Goal: Task Accomplishment & Management: Manage account settings

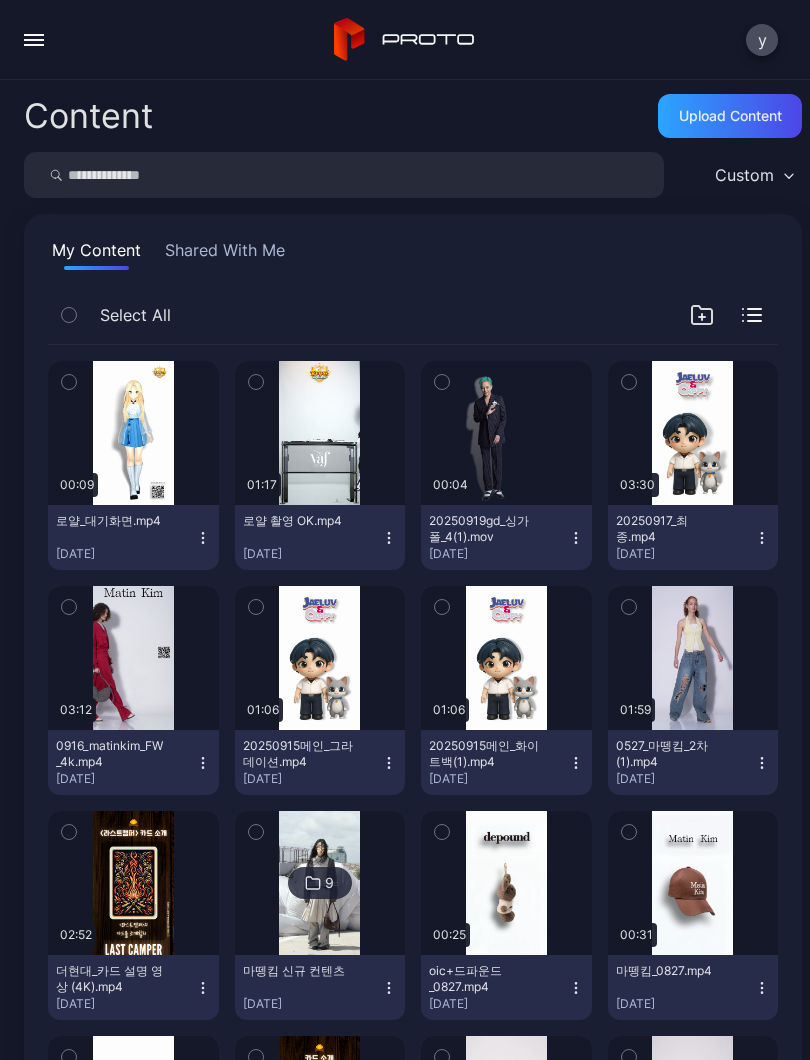
click at [6, 45] on div "y" at bounding box center [405, 40] width 810 height 80
click at [14, 46] on button "button" at bounding box center [34, 40] width 40 height 40
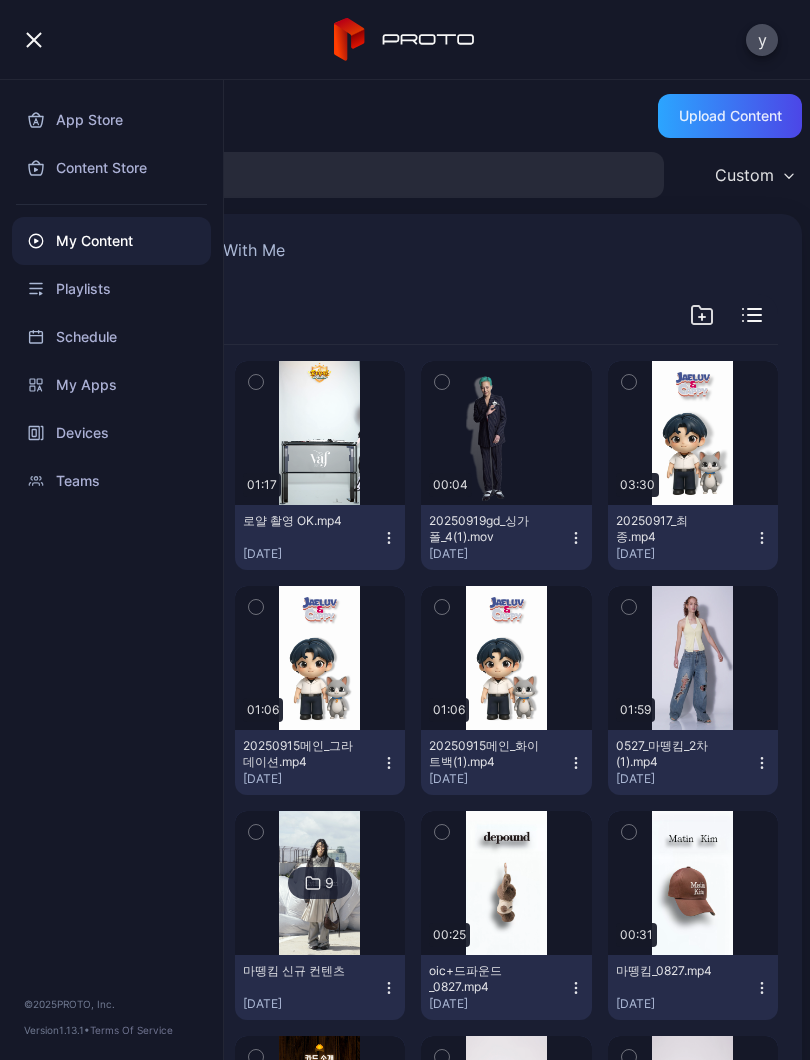
click at [129, 429] on div "Devices" at bounding box center [111, 433] width 199 height 48
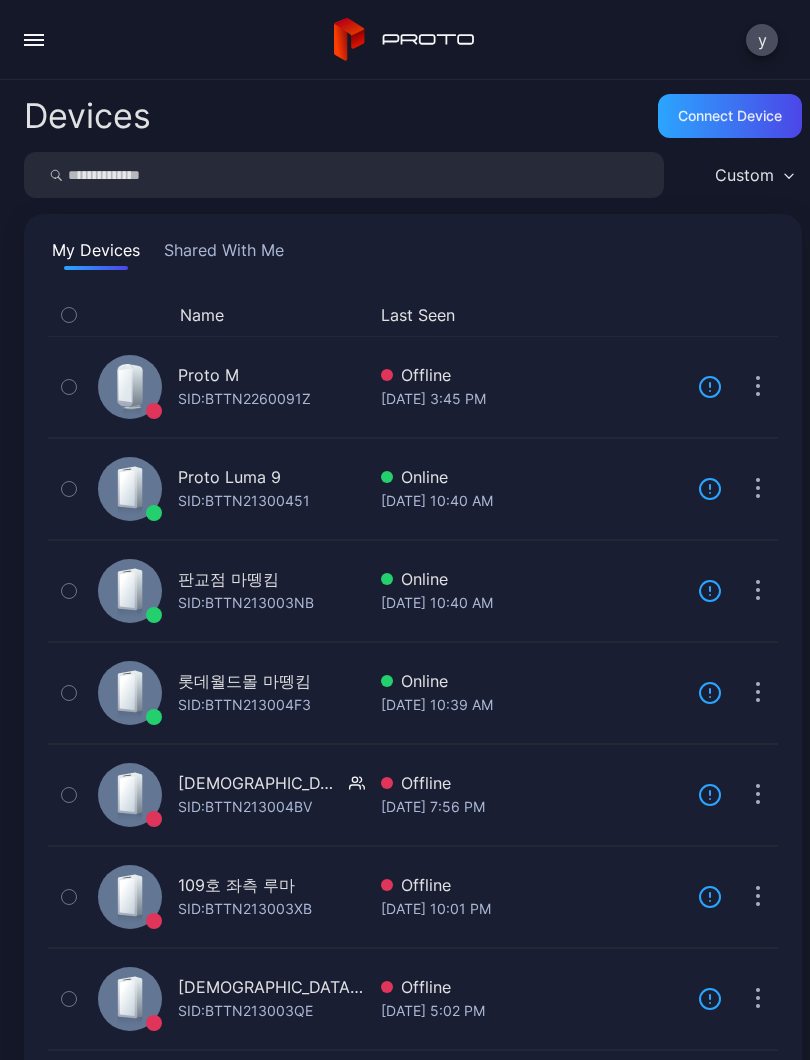
click at [296, 684] on div "롯데월드몰 마뗑킴" at bounding box center [244, 681] width 133 height 24
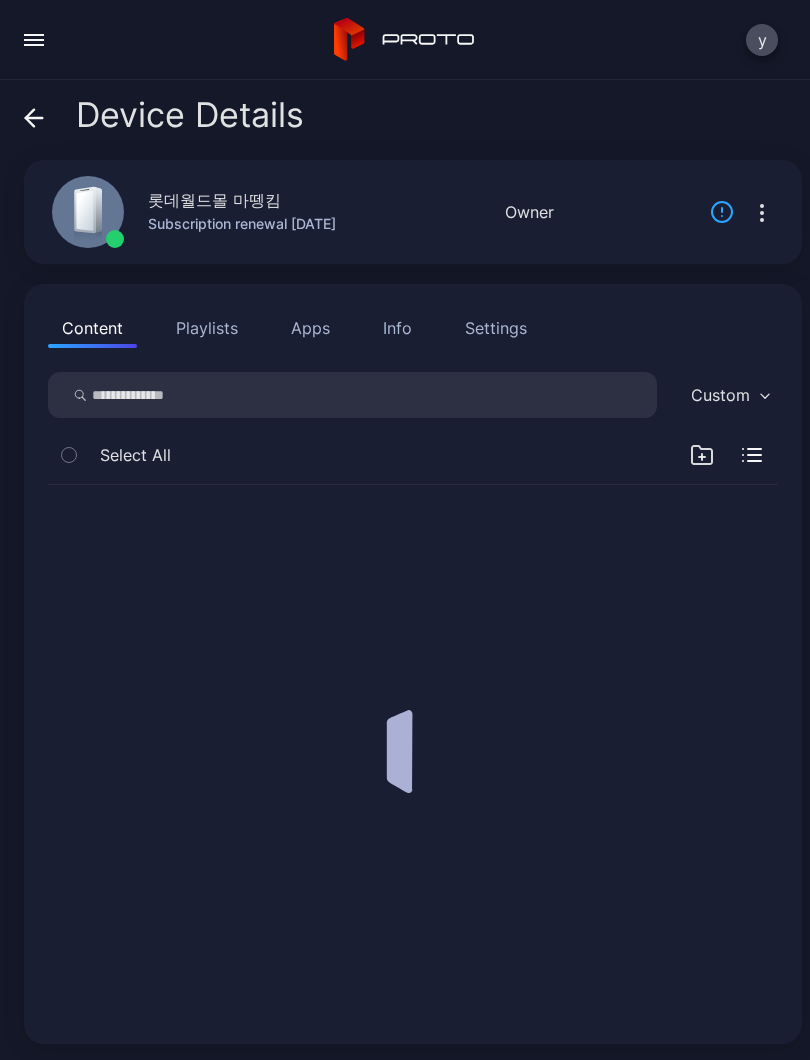
click at [31, 116] on icon at bounding box center [34, 118] width 20 height 20
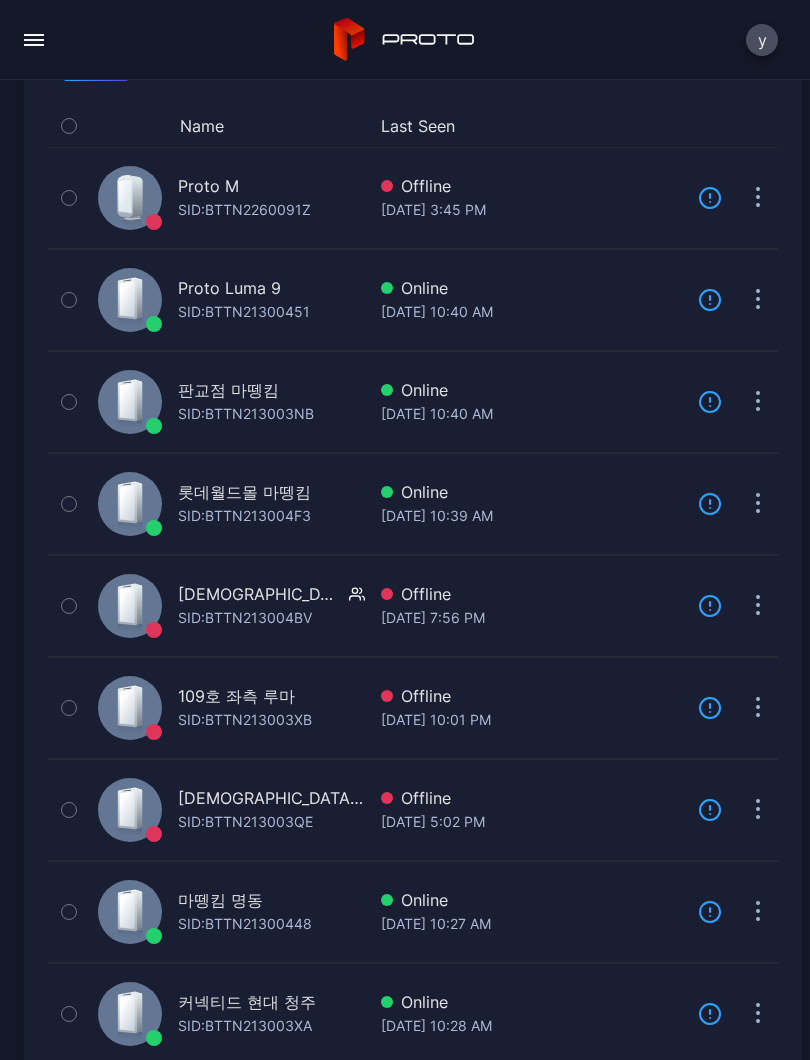
scroll to position [243, 0]
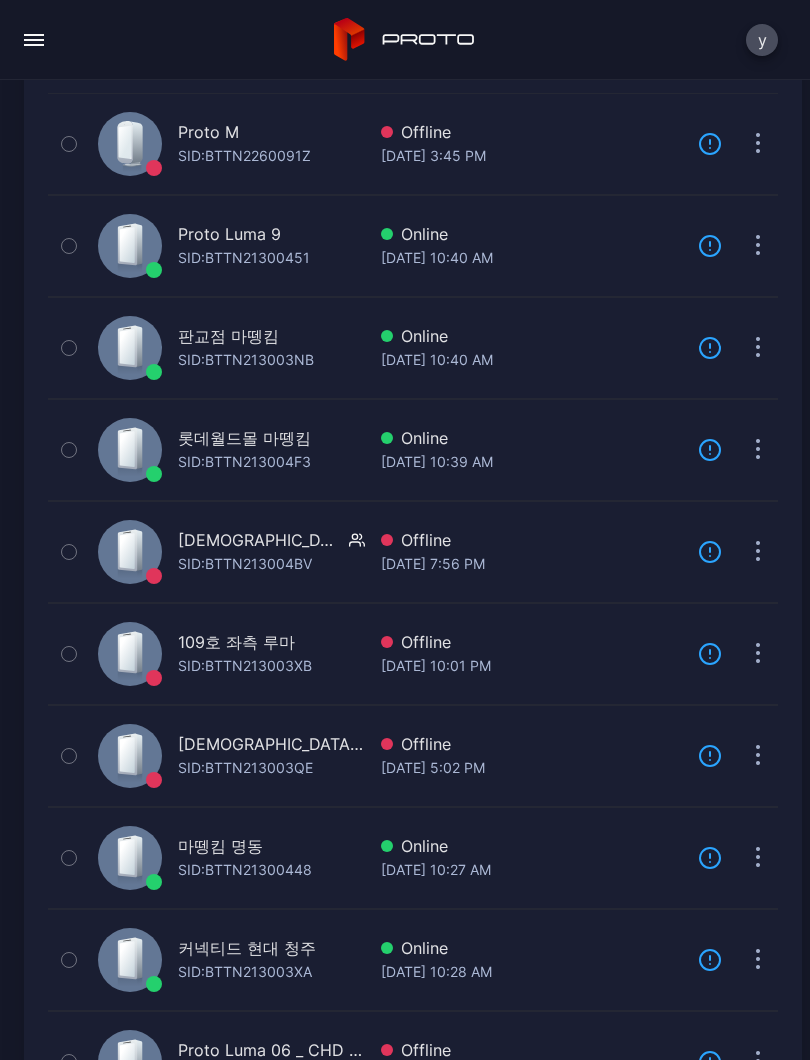
click at [290, 853] on div "마뗑킴 명동" at bounding box center [245, 846] width 134 height 24
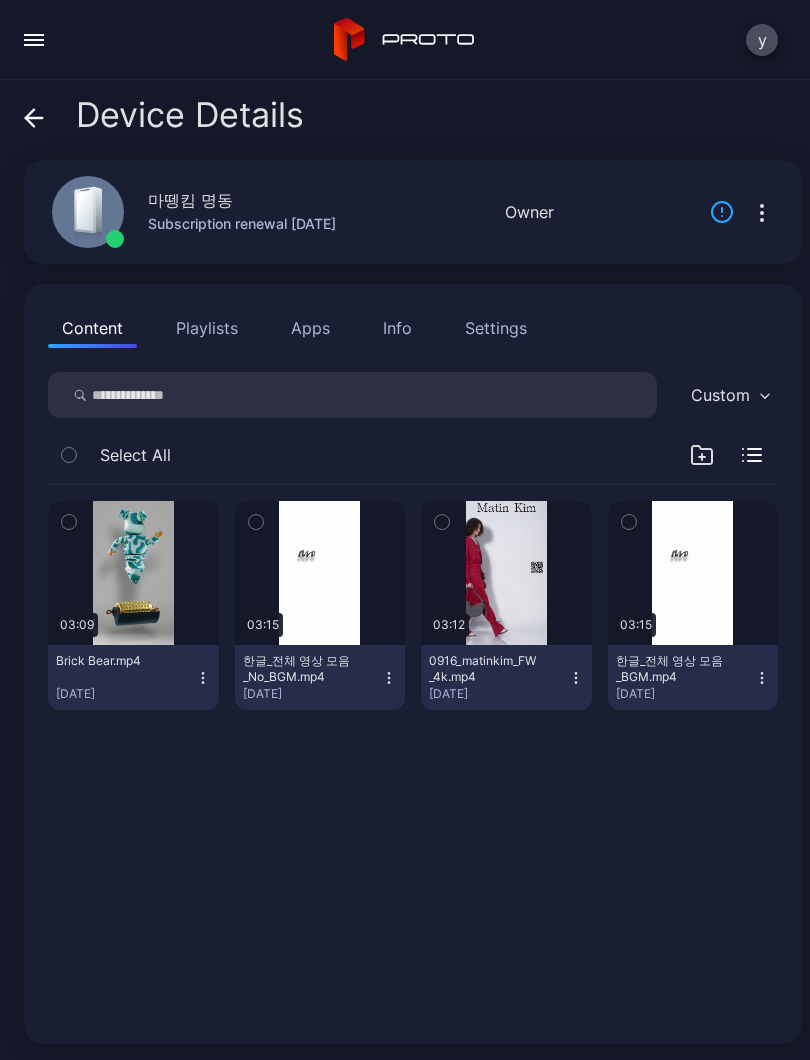
click at [501, 614] on button "button" at bounding box center [506, 573] width 171 height 144
click at [0, 0] on div "button" at bounding box center [0, 0] width 0 height 0
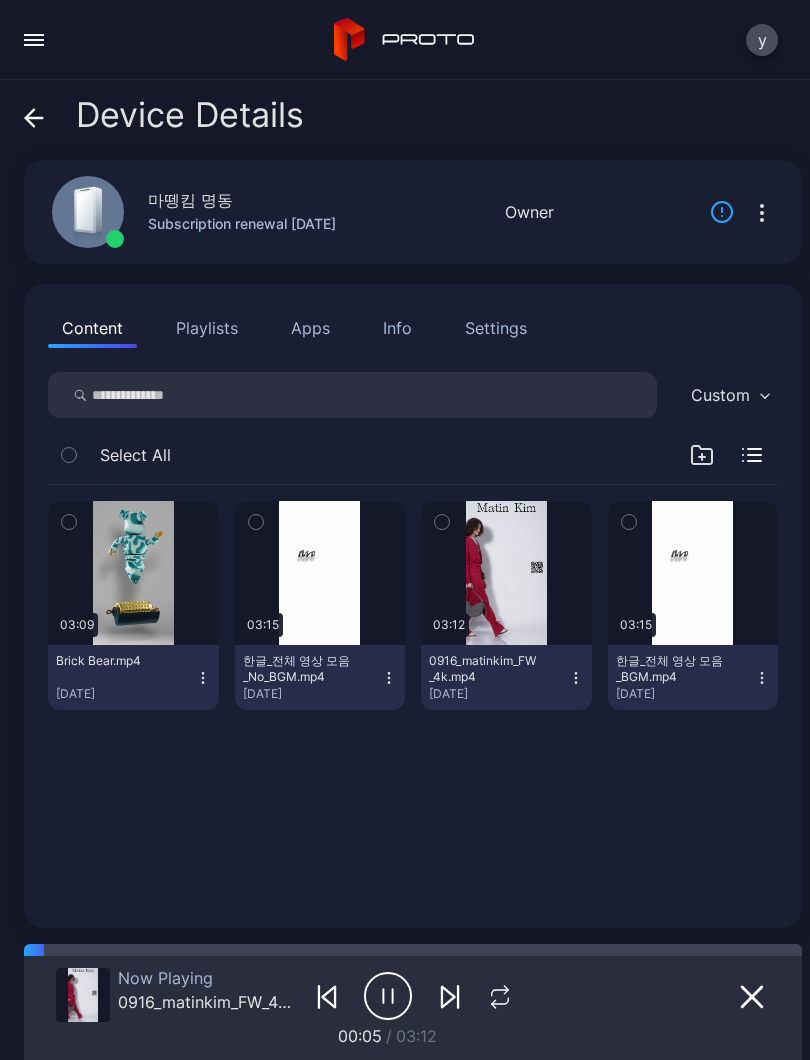
click at [500, 992] on icon "button" at bounding box center [500, 997] width 26 height 24
click at [500, 991] on icon "button" at bounding box center [499, 997] width 33 height 24
